Goal: Information Seeking & Learning: Learn about a topic

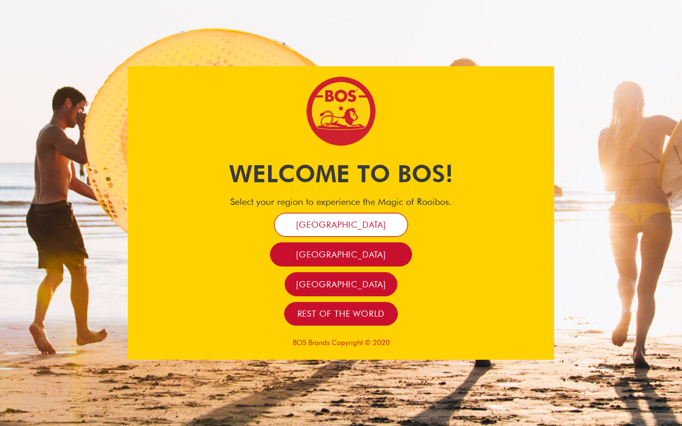
click at [352, 227] on span "[GEOGRAPHIC_DATA]" at bounding box center [341, 224] width 90 height 11
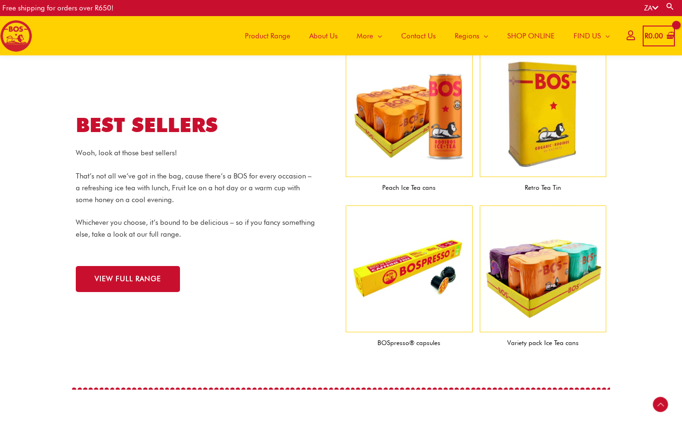
scroll to position [913, 0]
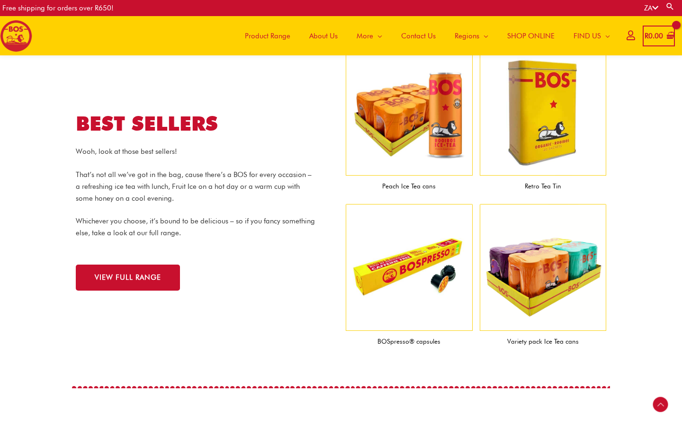
drag, startPoint x: 378, startPoint y: 343, endPoint x: 442, endPoint y: 343, distance: 64.4
click at [442, 343] on figcaption "BOSpresso® capsules" at bounding box center [409, 341] width 127 height 21
copy figcaption "BOSpresso® capsules"
drag, startPoint x: 543, startPoint y: 343, endPoint x: 578, endPoint y: 342, distance: 34.6
click at [578, 342] on figcaption "Variety pack Ice Tea cans" at bounding box center [543, 341] width 127 height 21
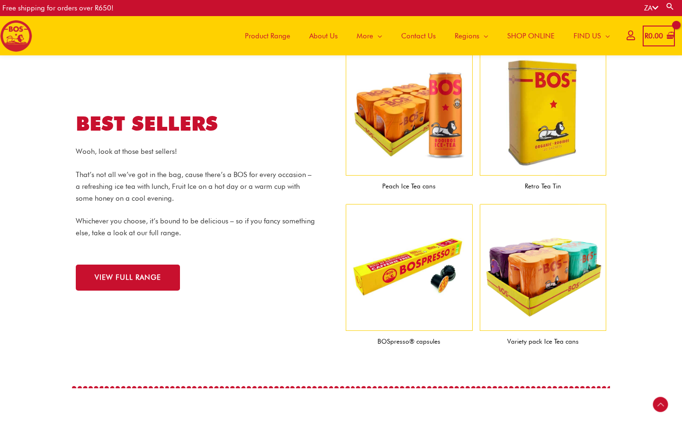
copy figcaption "Ice Tea cans"
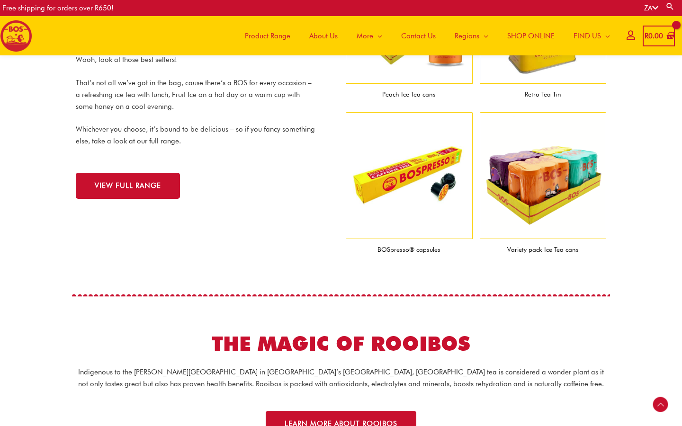
scroll to position [1006, 0]
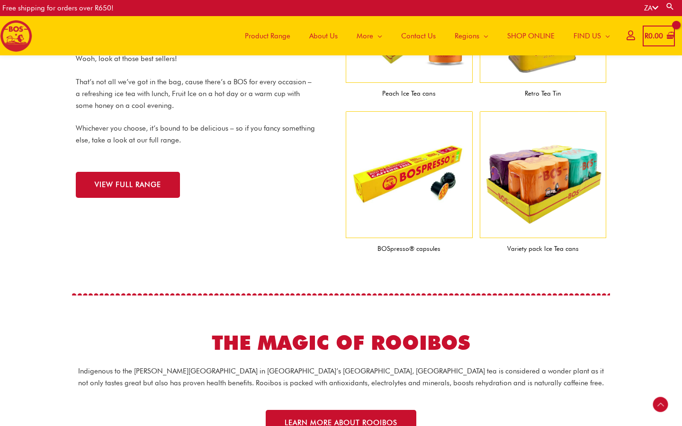
click at [129, 169] on div "VIEW FULL RANGE" at bounding box center [206, 178] width 261 height 40
click at [132, 179] on link "VIEW FULL RANGE" at bounding box center [128, 185] width 104 height 26
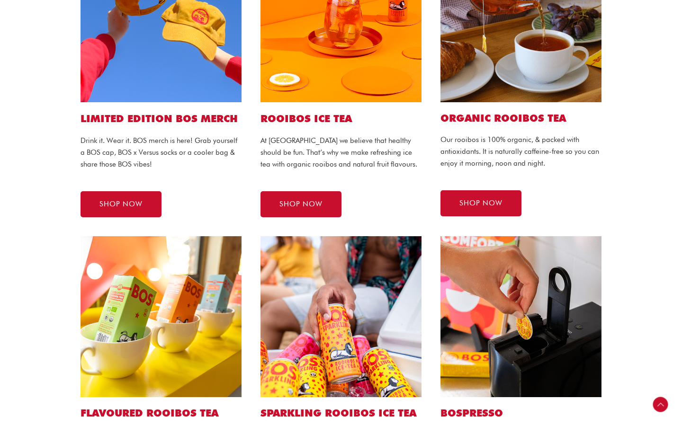
scroll to position [306, 0]
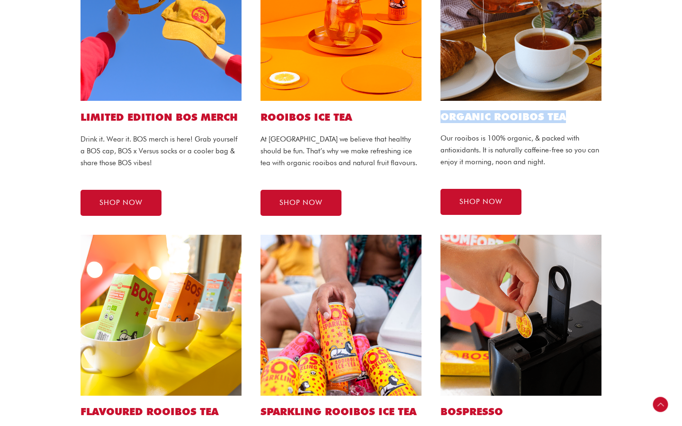
drag, startPoint x: 440, startPoint y: 116, endPoint x: 573, endPoint y: 110, distance: 133.3
click at [573, 110] on div "Organic ROOIBOS TEA Our rooibos is 100% organic, & packed with antioxidants. It…" at bounding box center [521, 77] width 180 height 295
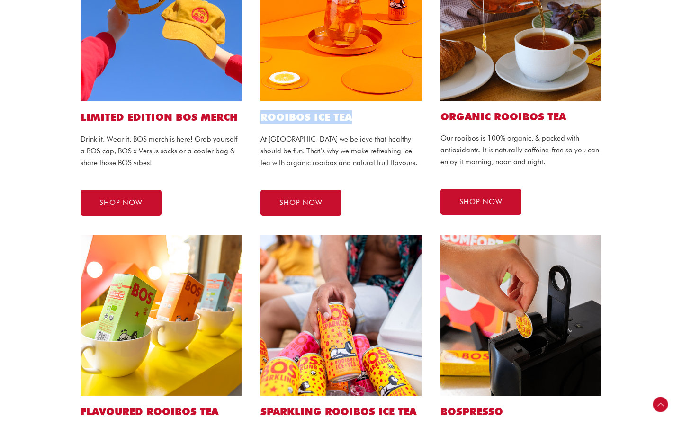
drag, startPoint x: 261, startPoint y: 117, endPoint x: 356, endPoint y: 116, distance: 95.2
click at [356, 116] on h1 "ROOIBOS ICE TEA" at bounding box center [341, 117] width 161 height 14
copy h1 "ROOIBOS ICE TEA"
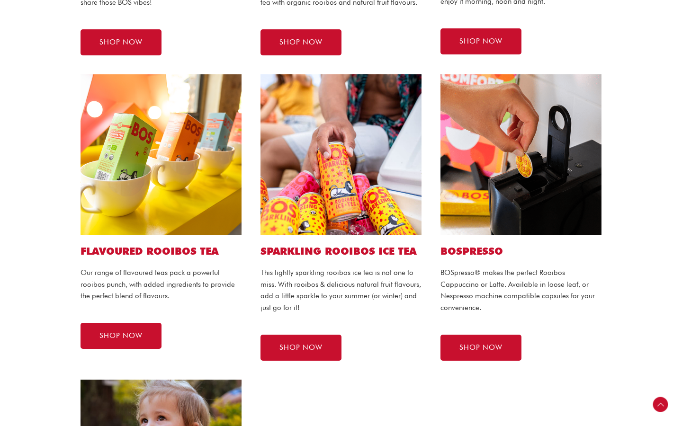
scroll to position [470, 0]
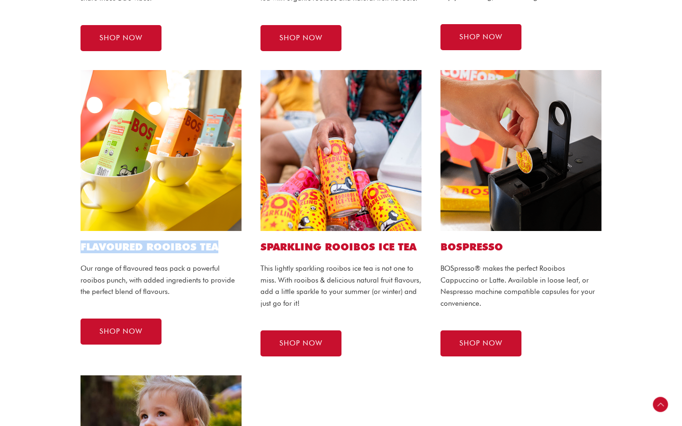
drag, startPoint x: 81, startPoint y: 244, endPoint x: 224, endPoint y: 244, distance: 142.6
click at [224, 244] on h2 "Flavoured ROOIBOS TEA" at bounding box center [161, 247] width 161 height 13
copy h2 "Flavoured ROOIBOS TEA"
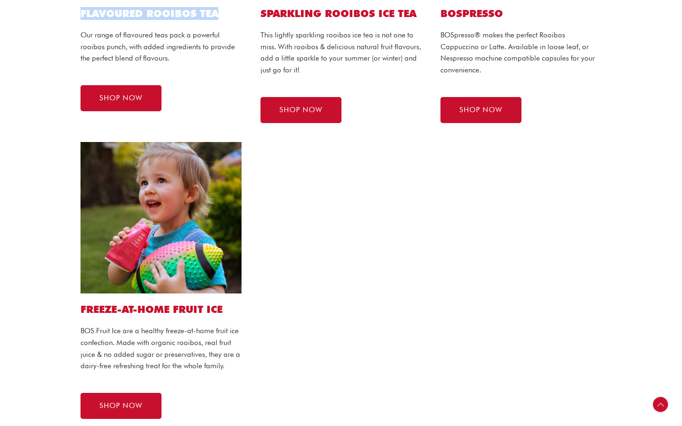
scroll to position [710, 0]
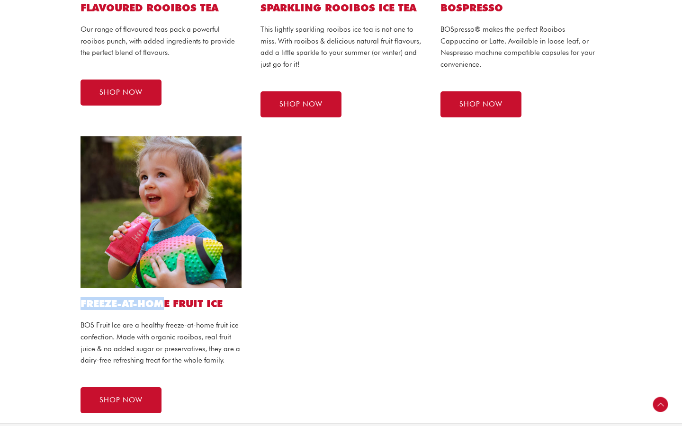
drag, startPoint x: 81, startPoint y: 300, endPoint x: 162, endPoint y: 304, distance: 82.0
click at [162, 304] on h2 "FREEZE-AT-HOME FRUIT ICE" at bounding box center [161, 304] width 161 height 13
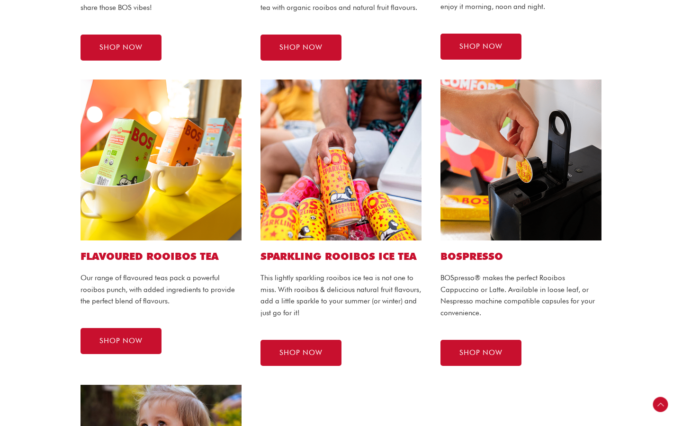
scroll to position [457, 0]
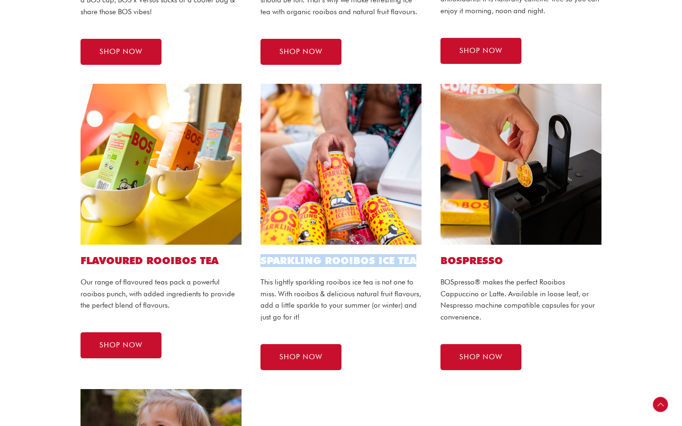
drag, startPoint x: 260, startPoint y: 260, endPoint x: 420, endPoint y: 260, distance: 160.6
click at [421, 261] on div "SPARKLING ROOIBOS ICE TEA This lightly sparkling rooibos ice tea is not one to …" at bounding box center [341, 227] width 180 height 306
copy h2 "SPARKLING ROOIBOS ICE TEA"
